Goal: Task Accomplishment & Management: Complete application form

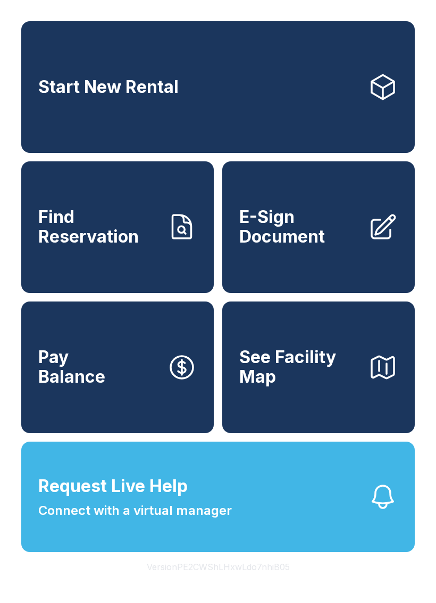
click at [351, 246] on span "E-Sign Document" at bounding box center [299, 227] width 120 height 39
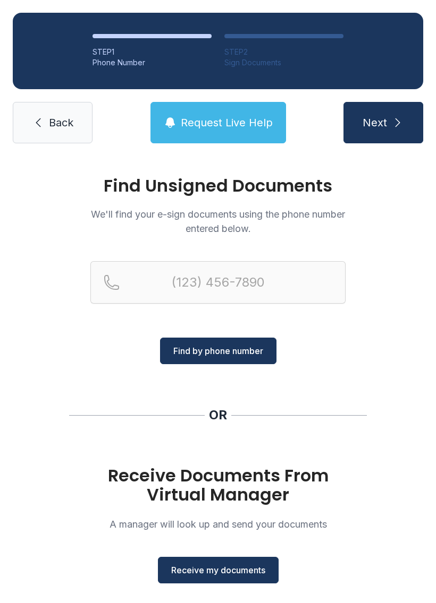
click at [238, 572] on span "Receive my documents" at bounding box center [218, 570] width 94 height 13
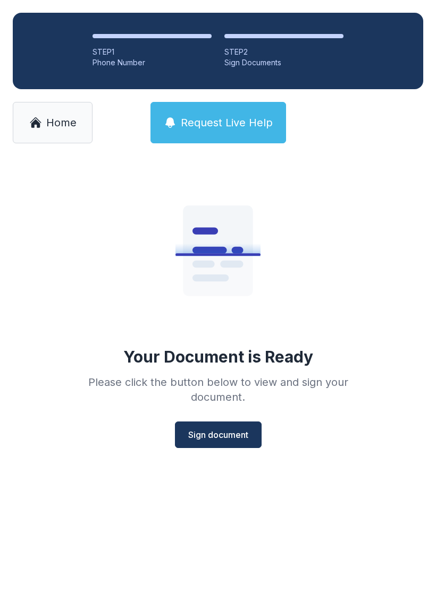
click at [224, 435] on span "Sign document" at bounding box center [218, 435] width 60 height 13
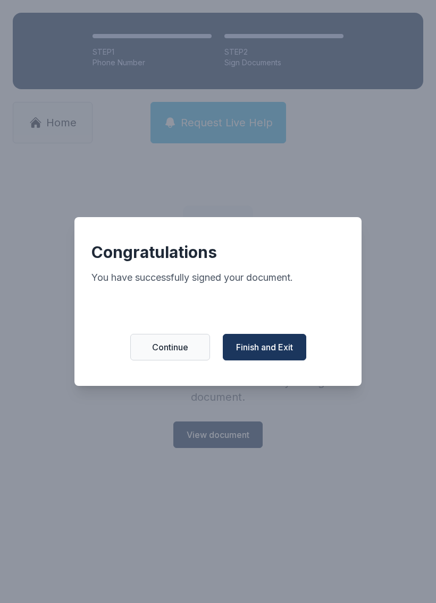
click at [255, 347] on span "Finish and Exit" at bounding box center [264, 347] width 57 height 13
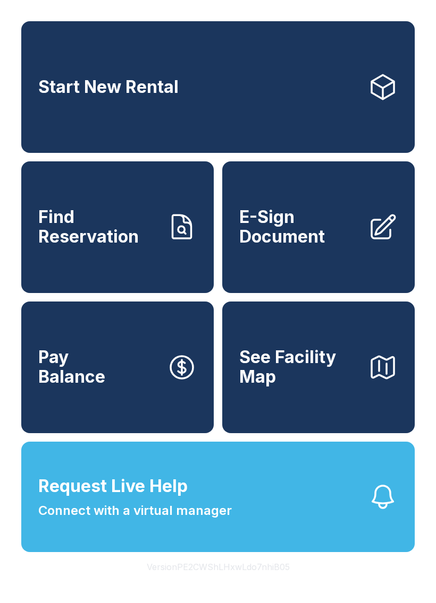
click at [323, 240] on span "E-Sign Document" at bounding box center [299, 227] width 120 height 39
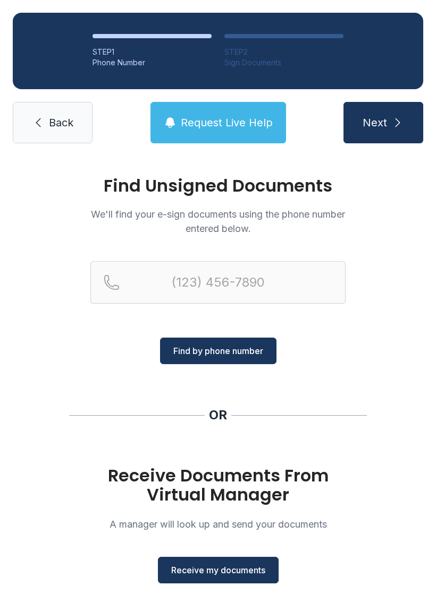
click at [235, 576] on span "Receive my documents" at bounding box center [218, 570] width 94 height 13
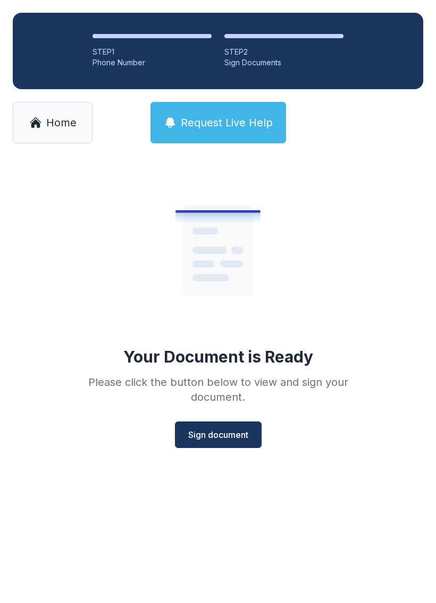
click at [223, 419] on div "Your Document is Ready Please click the button below to view and sign your docu…" at bounding box center [218, 307] width 306 height 284
click at [211, 439] on span "Sign document" at bounding box center [218, 435] width 60 height 13
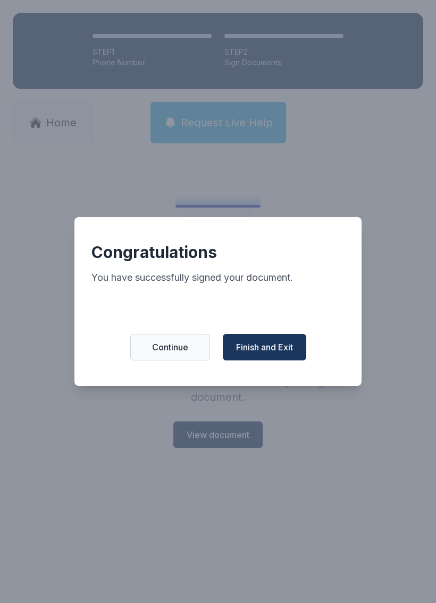
click at [273, 343] on button "Finish and Exit" at bounding box center [264, 347] width 83 height 27
